Goal: Find specific page/section: Find specific page/section

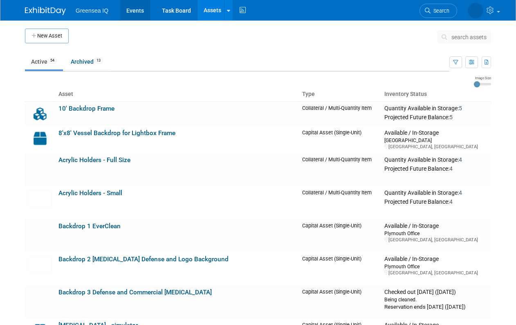
click at [139, 9] on link "Events" at bounding box center [135, 10] width 30 height 20
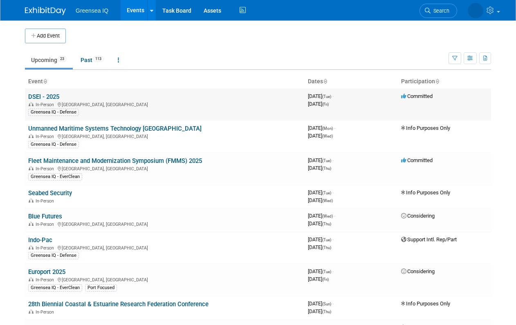
click at [50, 98] on link "DSEI - 2025" at bounding box center [43, 96] width 31 height 7
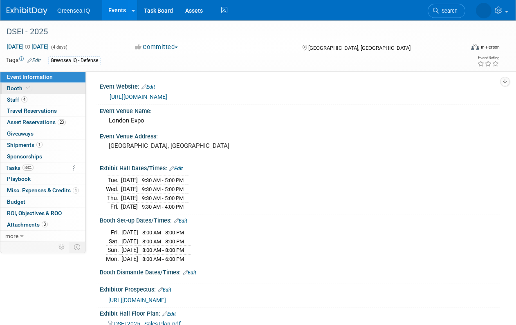
click at [10, 87] on span "Booth" at bounding box center [19, 88] width 25 height 7
